Goal: Find contact information: Find contact information

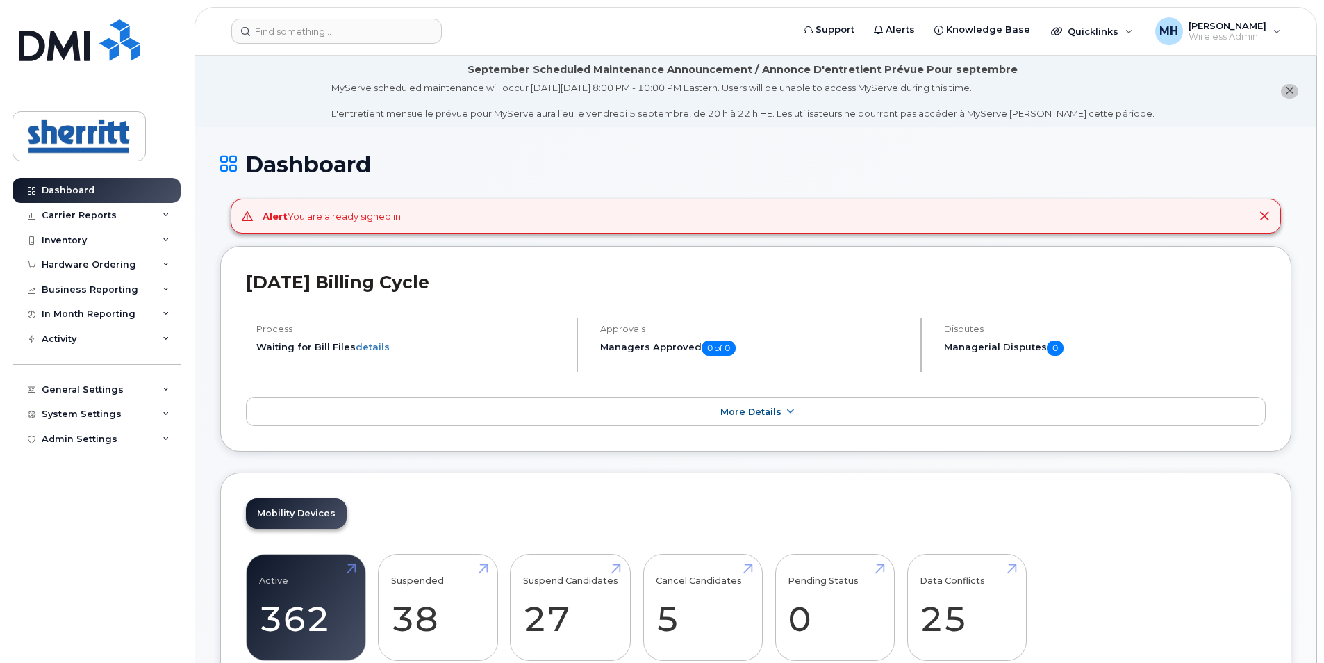
click at [1262, 219] on icon at bounding box center [1263, 215] width 11 height 11
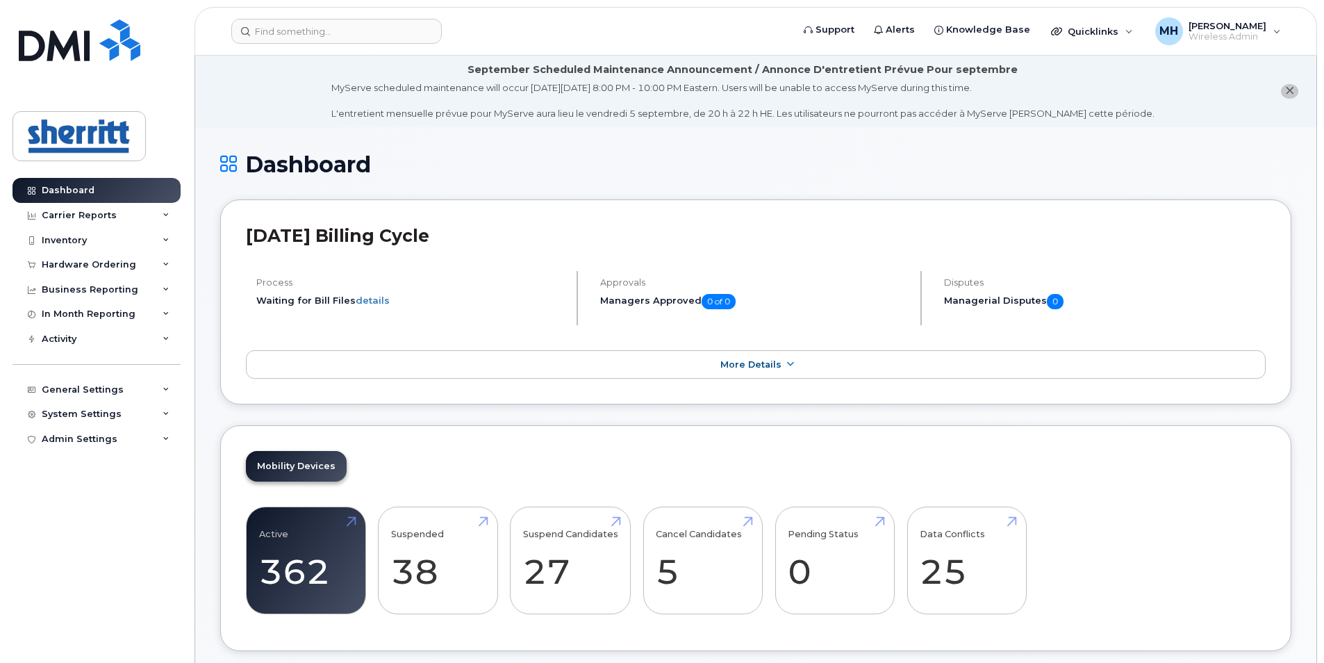
click at [1290, 90] on icon "close notification" at bounding box center [1289, 90] width 9 height 9
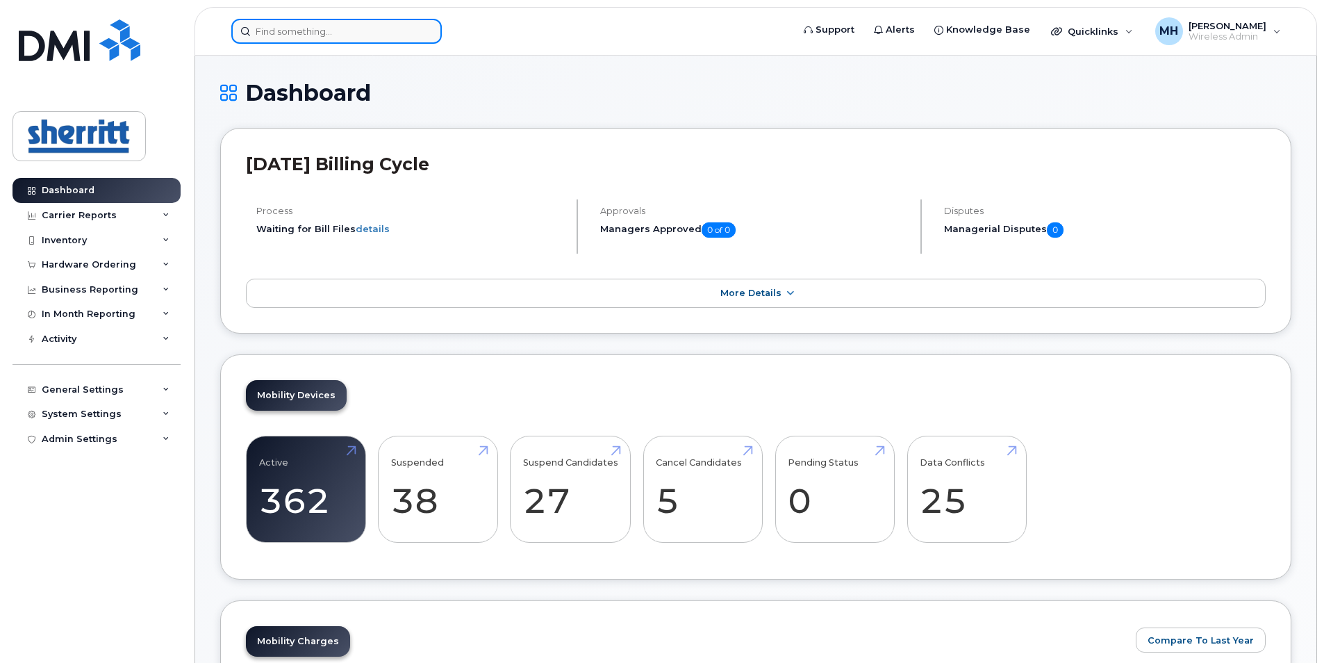
click at [358, 40] on input at bounding box center [336, 31] width 210 height 25
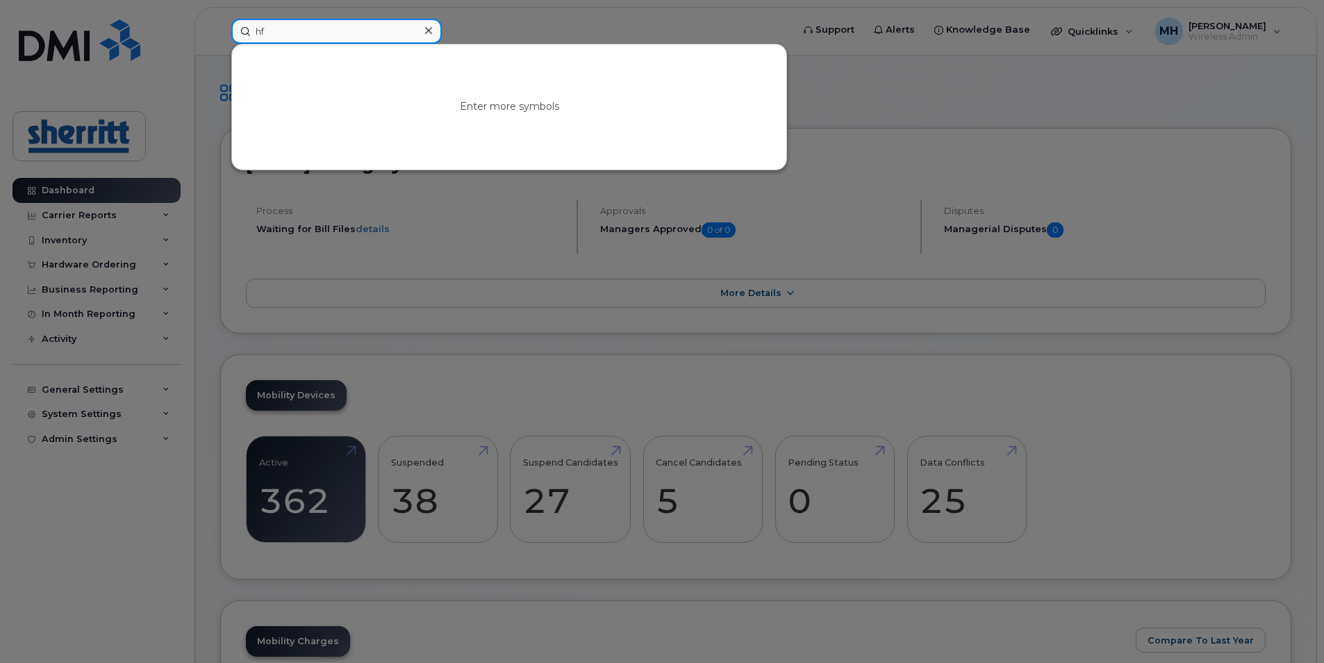
type input "h"
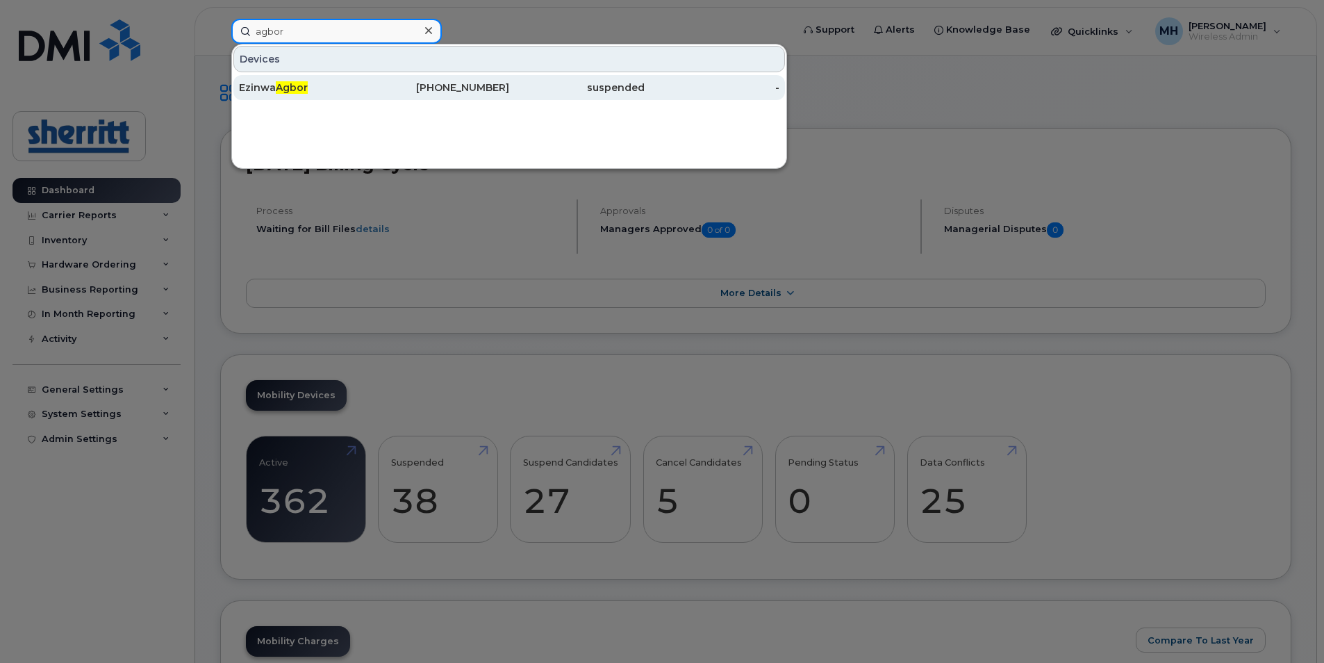
type input "agbor"
click at [388, 86] on div "[PHONE_NUMBER]" at bounding box center [441, 88] width 135 height 14
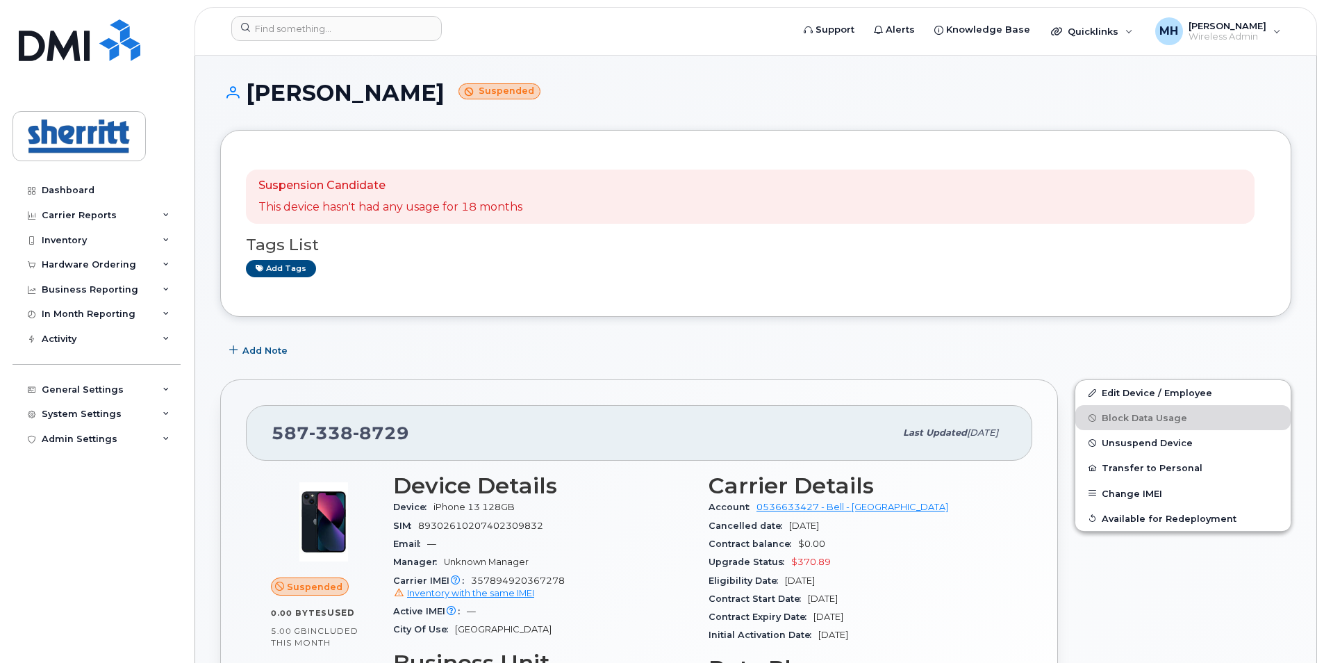
scroll to position [139, 0]
